Goal: Task Accomplishment & Management: Manage account settings

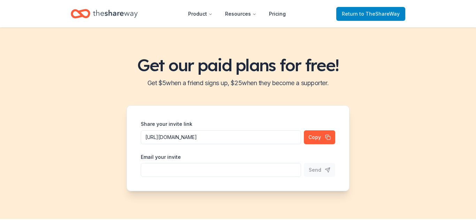
click at [368, 15] on span "to TheShareWay" at bounding box center [379, 14] width 40 height 6
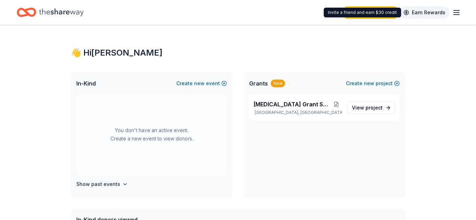
scroll to position [1, 0]
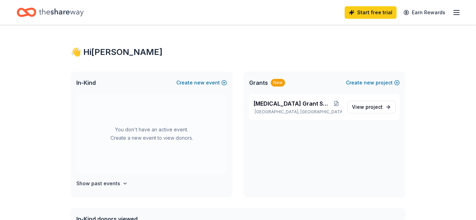
click at [457, 13] on icon "button" at bounding box center [456, 12] width 8 height 8
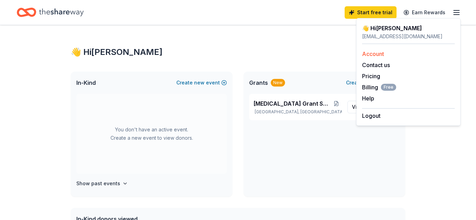
click at [373, 54] on link "Account" at bounding box center [373, 53] width 22 height 7
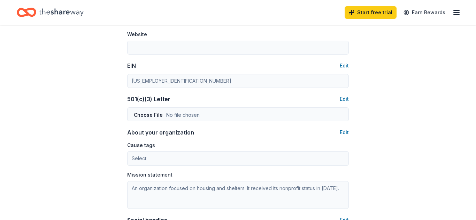
scroll to position [184, 0]
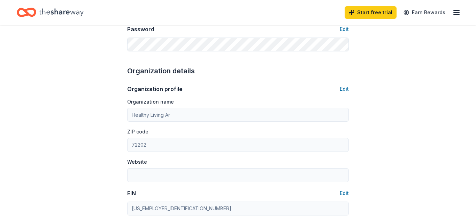
click at [456, 13] on icon "button" at bounding box center [456, 12] width 8 height 8
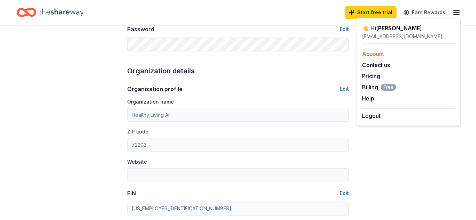
scroll to position [183, 0]
click at [366, 54] on link "Account" at bounding box center [373, 53] width 22 height 7
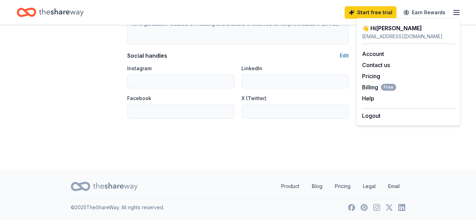
scroll to position [476, 0]
click at [285, 187] on link "Product" at bounding box center [289, 188] width 29 height 14
